Goal: Find specific page/section

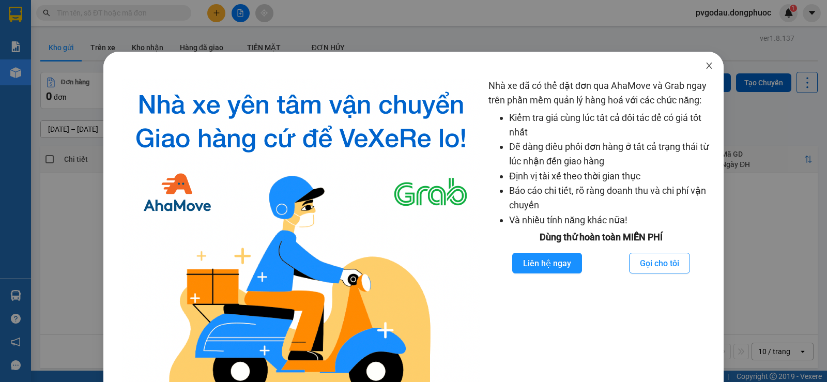
click at [700, 70] on span "Close" at bounding box center [709, 66] width 29 height 29
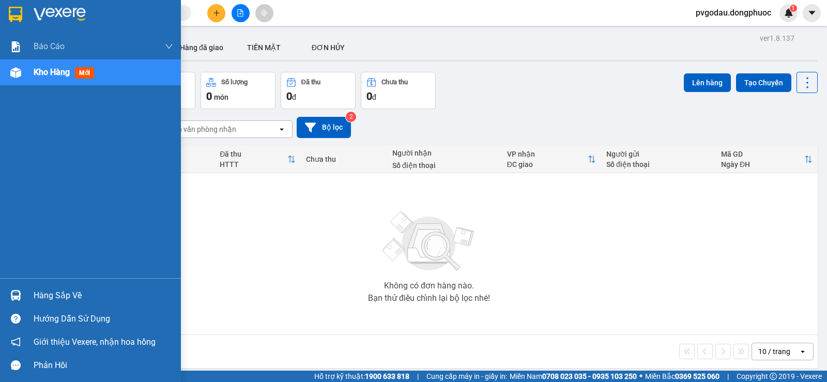
click at [65, 296] on div "Hàng sắp về" at bounding box center [104, 296] width 140 height 16
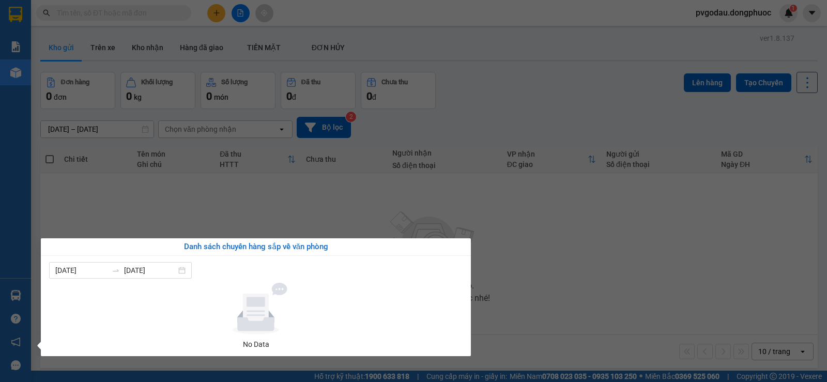
click at [100, 217] on section "Kết quả [PERSON_NAME] ( 0 ) Bộ lọc No Data pvgodau.dongphuoc 1 [PERSON_NAME] [P…" at bounding box center [413, 191] width 827 height 382
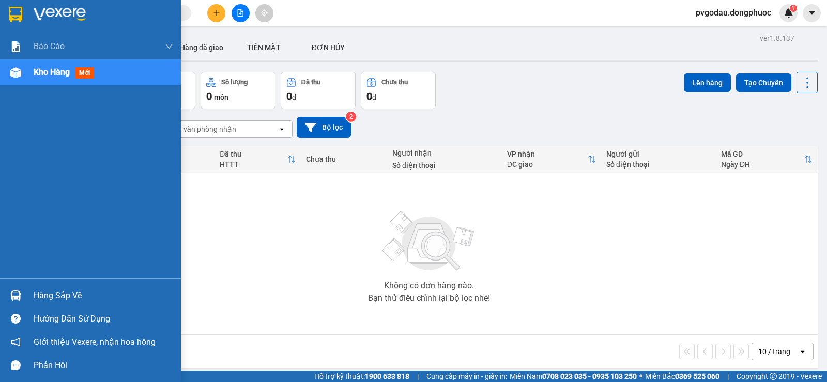
click at [42, 70] on span "Kho hàng" at bounding box center [52, 72] width 36 height 10
